Goal: Find specific page/section: Find specific page/section

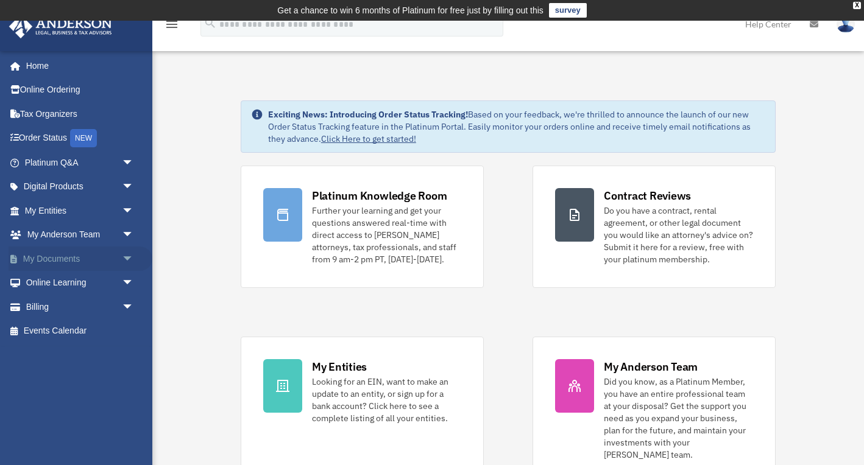
click at [66, 253] on link "My Documents arrow_drop_down" at bounding box center [81, 259] width 144 height 24
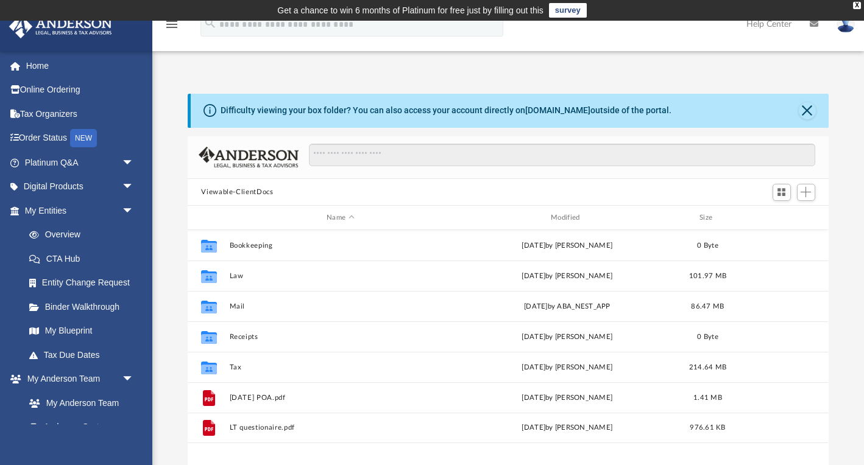
scroll to position [277, 640]
click at [808, 109] on button "Close" at bounding box center [807, 110] width 17 height 17
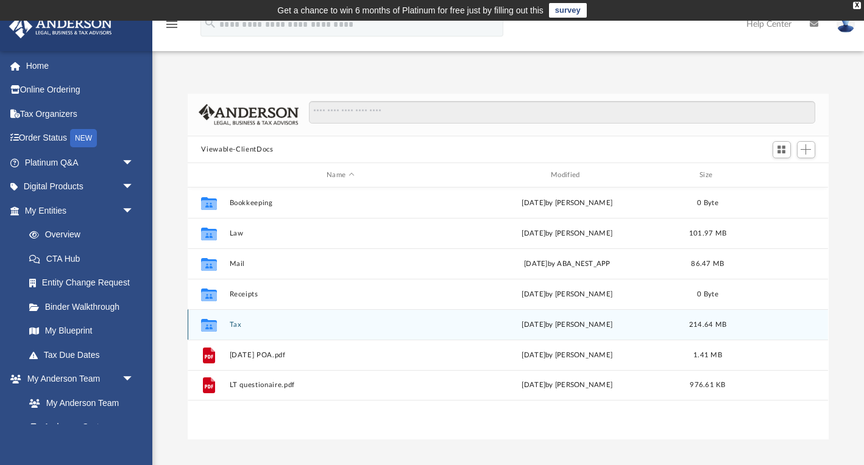
click at [241, 322] on button "Tax" at bounding box center [341, 325] width 222 height 8
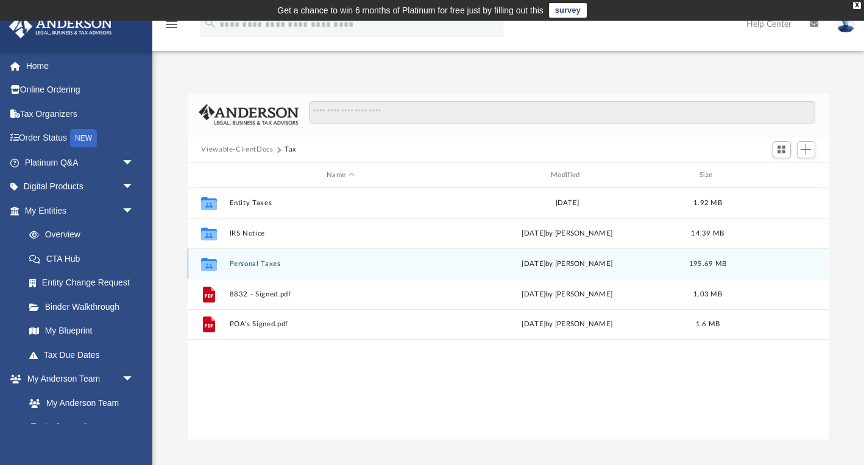
click at [278, 267] on button "Personal Taxes" at bounding box center [341, 264] width 222 height 8
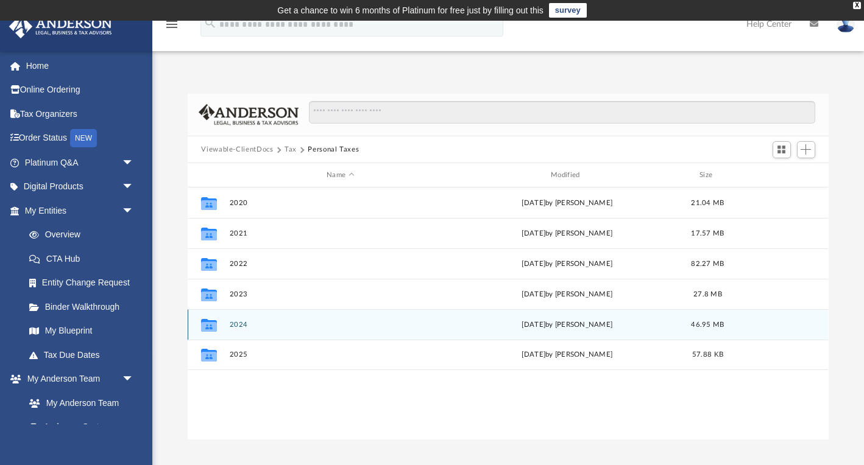
click at [264, 323] on button "2024" at bounding box center [341, 325] width 222 height 8
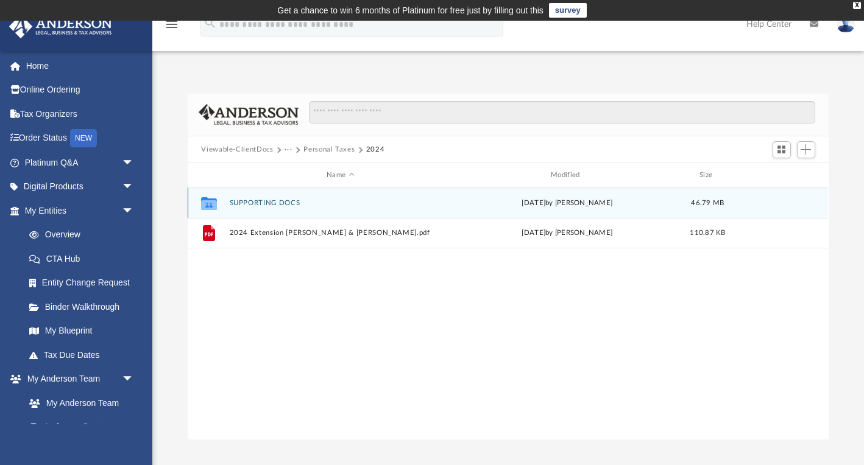
click at [261, 202] on button "SUPPORTING DOCS" at bounding box center [341, 203] width 222 height 8
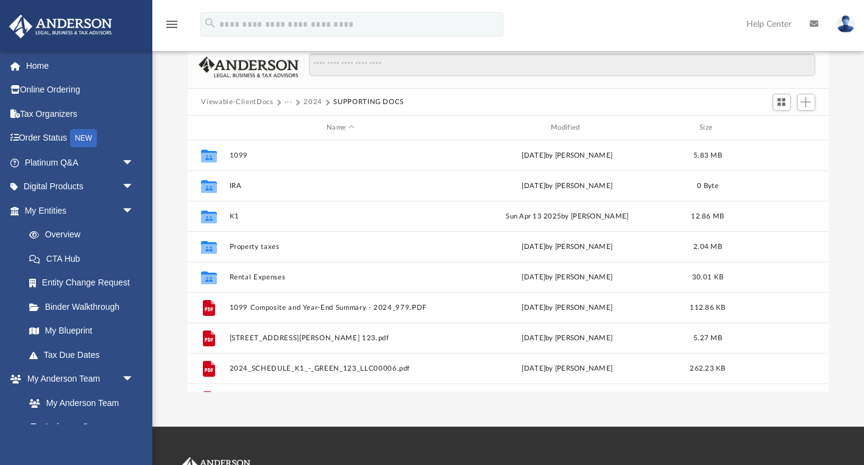
scroll to position [49, 0]
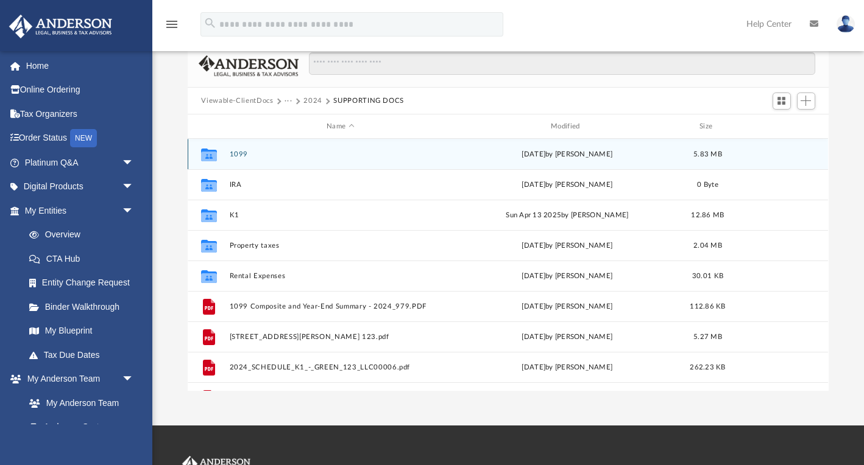
click at [241, 155] on button "1099" at bounding box center [341, 154] width 222 height 8
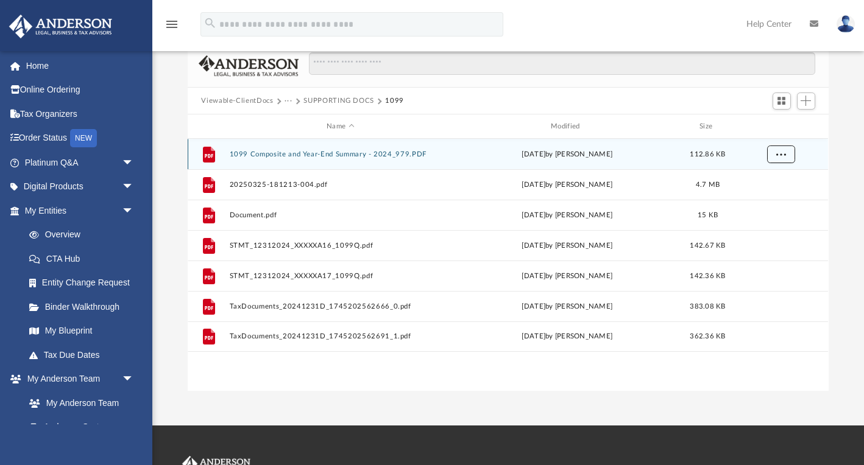
click at [781, 157] on span "More options" at bounding box center [781, 154] width 10 height 7
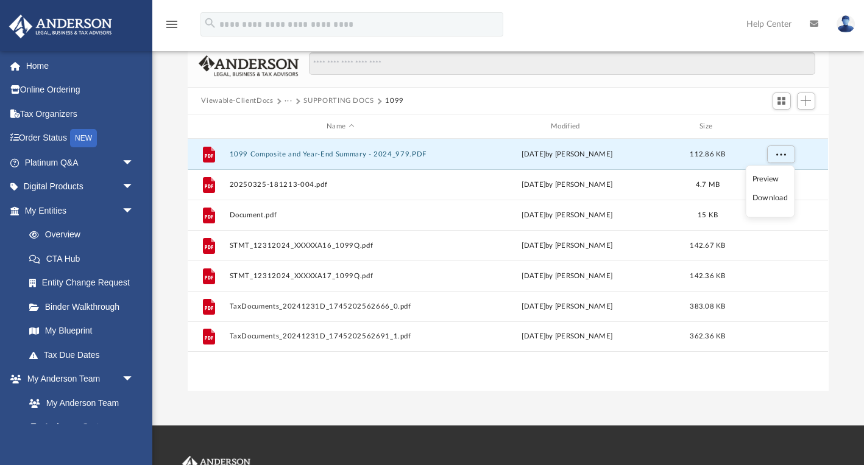
click at [769, 179] on li "Preview" at bounding box center [769, 178] width 35 height 13
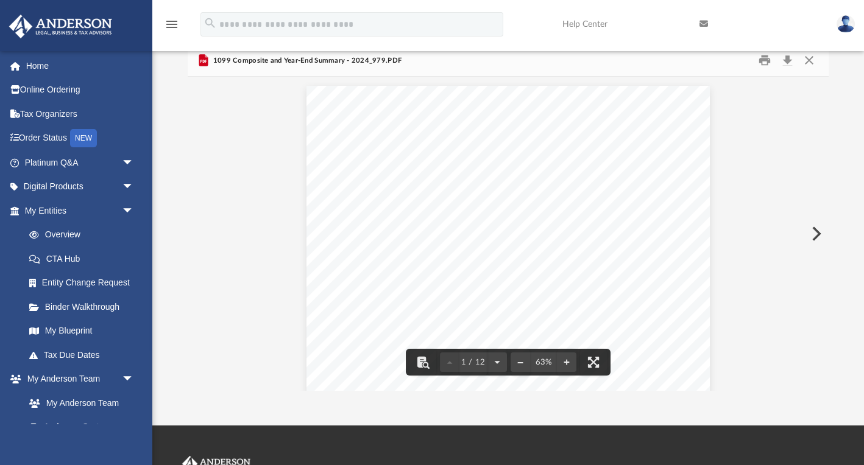
click at [813, 235] on button "Preview" at bounding box center [815, 234] width 27 height 34
click at [821, 232] on button "Preview" at bounding box center [815, 234] width 27 height 34
click at [197, 234] on button "Preview" at bounding box center [201, 234] width 27 height 34
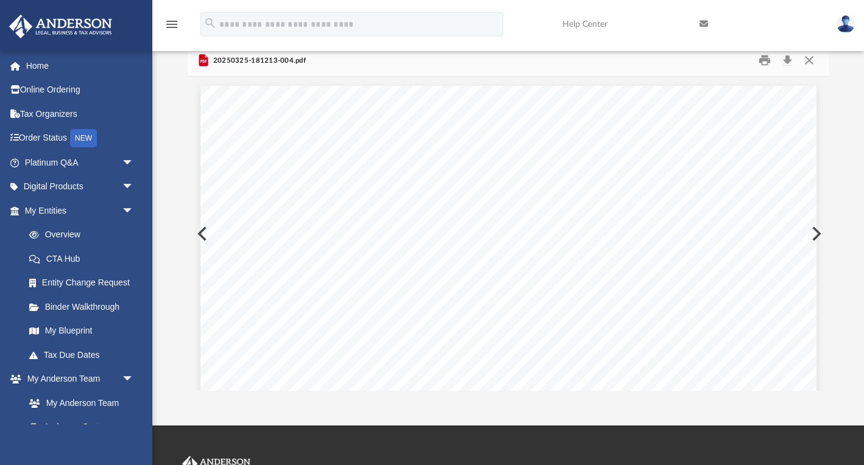
click at [197, 234] on button "Preview" at bounding box center [201, 234] width 27 height 34
